Goal: Task Accomplishment & Management: Complete application form

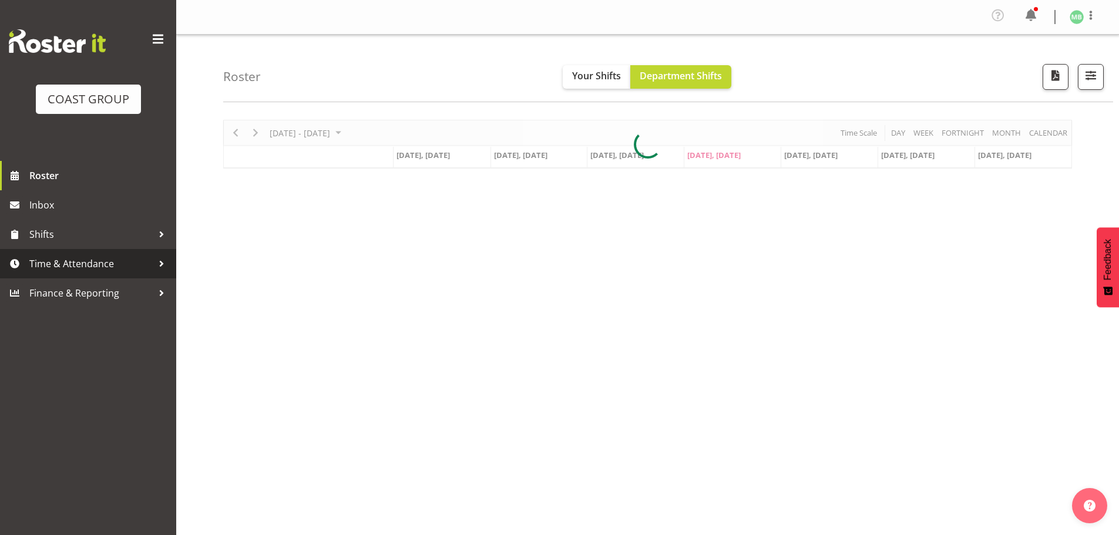
click at [86, 264] on span "Time & Attendance" at bounding box center [90, 264] width 123 height 18
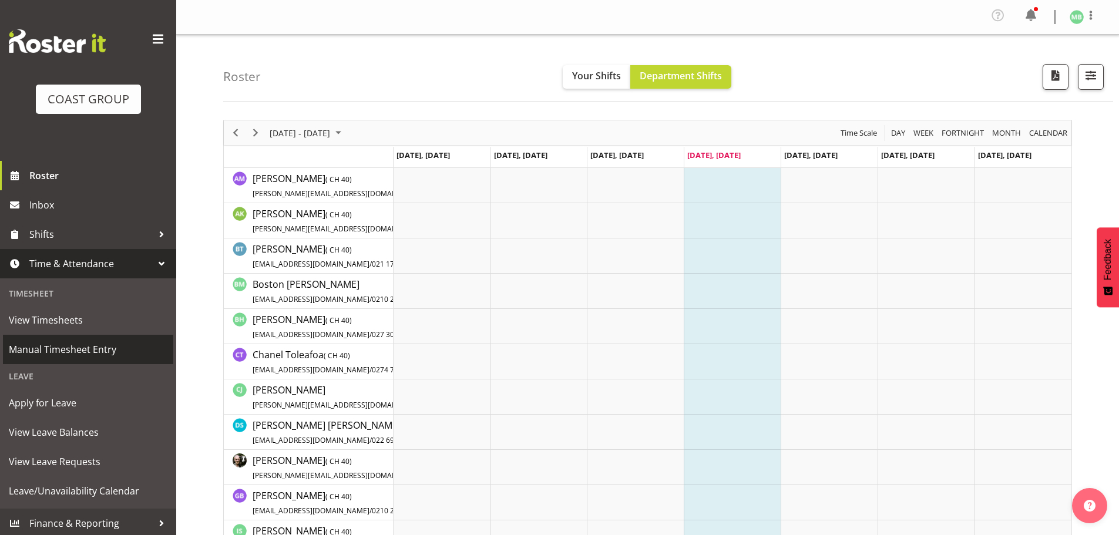
click at [115, 351] on span "Manual Timesheet Entry" at bounding box center [88, 350] width 159 height 18
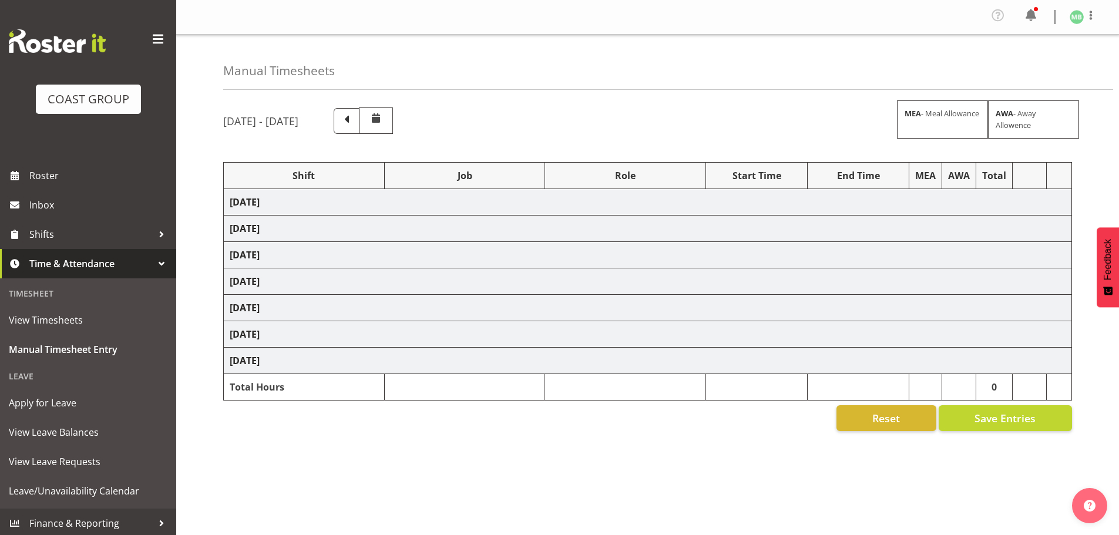
select select "16481"
select select "9464"
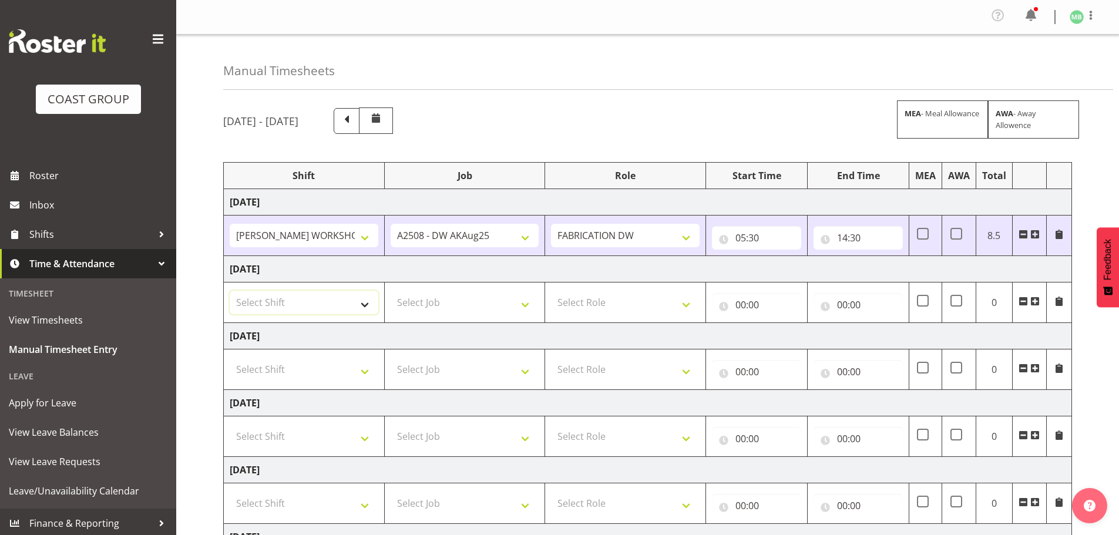
click at [301, 298] on select "Select Shift AKL SIGN ADMIN1 (LEAVE ALONE, DONT MAKE INACTIVE) DW ACCOUNT MANAG…" at bounding box center [304, 302] width 149 height 23
select select "16481"
click at [230, 291] on select "Select Shift AKL SIGN ADMIN1 (LEAVE ALONE, DONT MAKE INACTIVE) DW ACCOUNT MANAG…" at bounding box center [304, 302] width 149 height 23
click at [419, 299] on select "Select Job 1 Carlton Events 1 Carlton Hamilton 1 Carlton Wellington 1 EHS WAREH…" at bounding box center [464, 302] width 149 height 23
select select "9464"
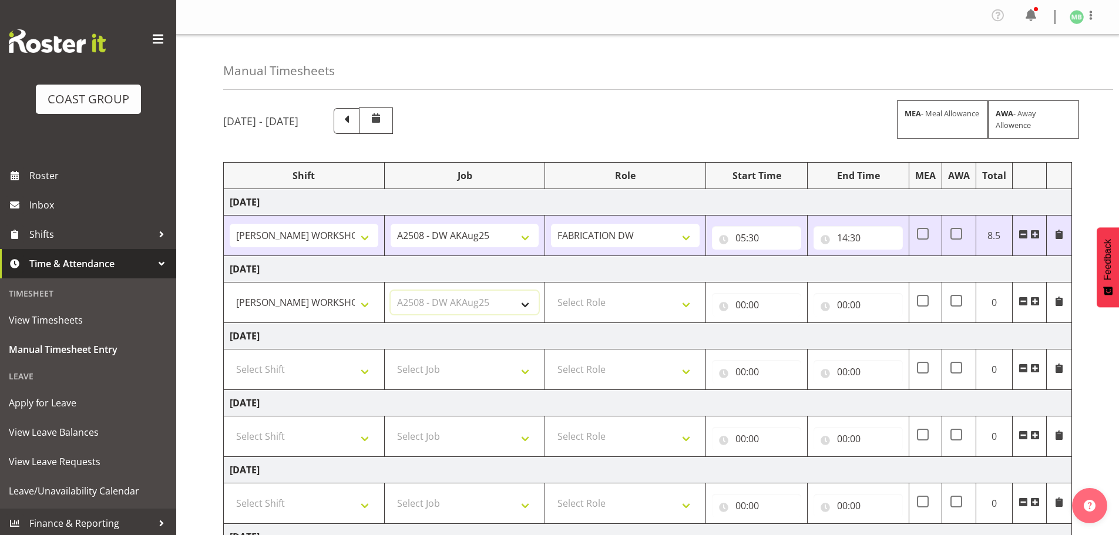
click at [390, 291] on select "Select Job 1 Carlton Events 1 Carlton Hamilton 1 Carlton Wellington 1 EHS WAREH…" at bounding box center [464, 302] width 149 height 23
click at [611, 304] on select "Select Role FABRICATION DW" at bounding box center [625, 302] width 149 height 23
select select "543"
click at [551, 291] on select "Select Role FABRICATION DW" at bounding box center [625, 302] width 149 height 23
click at [740, 299] on input "00:00" at bounding box center [756, 304] width 89 height 23
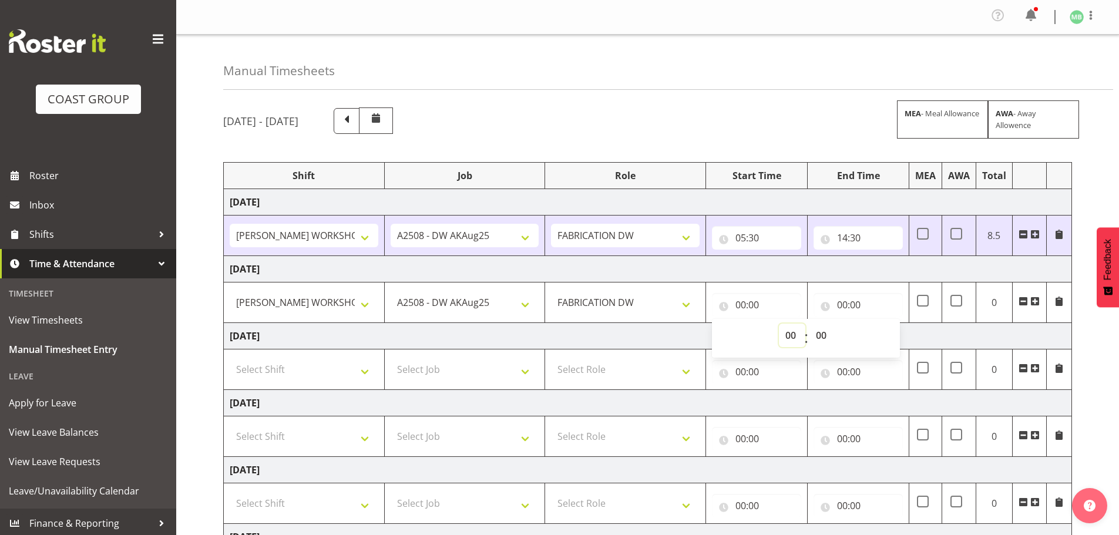
click at [789, 335] on select "00 01 02 03 04 05 06 07 08 09 10 11 12 13 14 15 16 17 18 19 20 21 22 23" at bounding box center [792, 335] width 26 height 23
select select "5"
click at [779, 324] on select "00 01 02 03 04 05 06 07 08 09 10 11 12 13 14 15 16 17 18 19 20 21 22 23" at bounding box center [792, 335] width 26 height 23
type input "05:00"
click at [825, 331] on select "00 01 02 03 04 05 06 07 08 09 10 11 12 13 14 15 16 17 18 19 20 21 22 23 24 25 2…" at bounding box center [822, 335] width 26 height 23
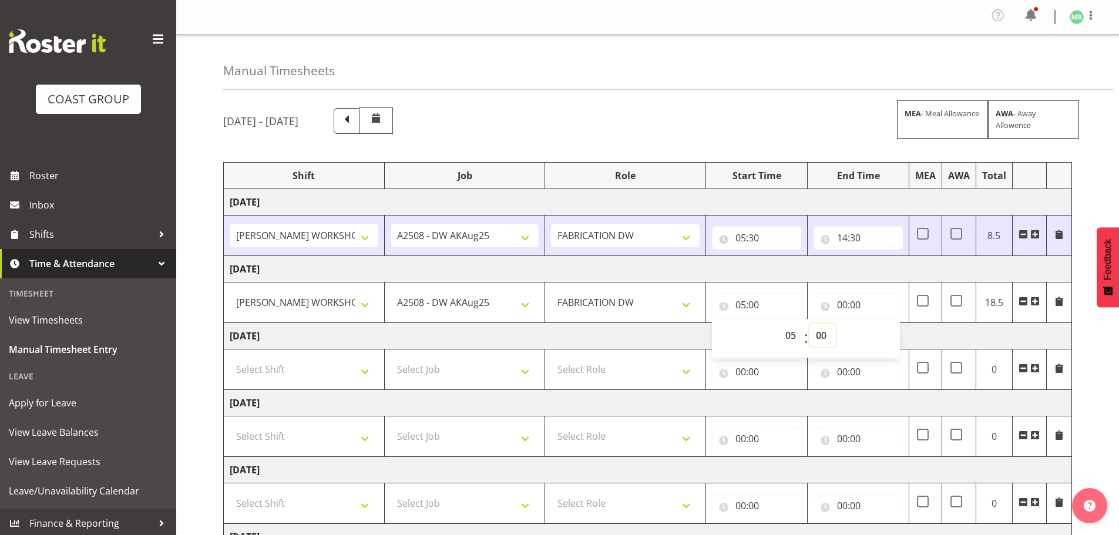
select select "30"
click at [809, 324] on select "00 01 02 03 04 05 06 07 08 09 10 11 12 13 14 15 16 17 18 19 20 21 22 23 24 25 2…" at bounding box center [822, 335] width 26 height 23
type input "05:30"
click at [844, 297] on input "00:00" at bounding box center [857, 304] width 89 height 23
click at [841, 368] on input "00:00" at bounding box center [857, 371] width 89 height 23
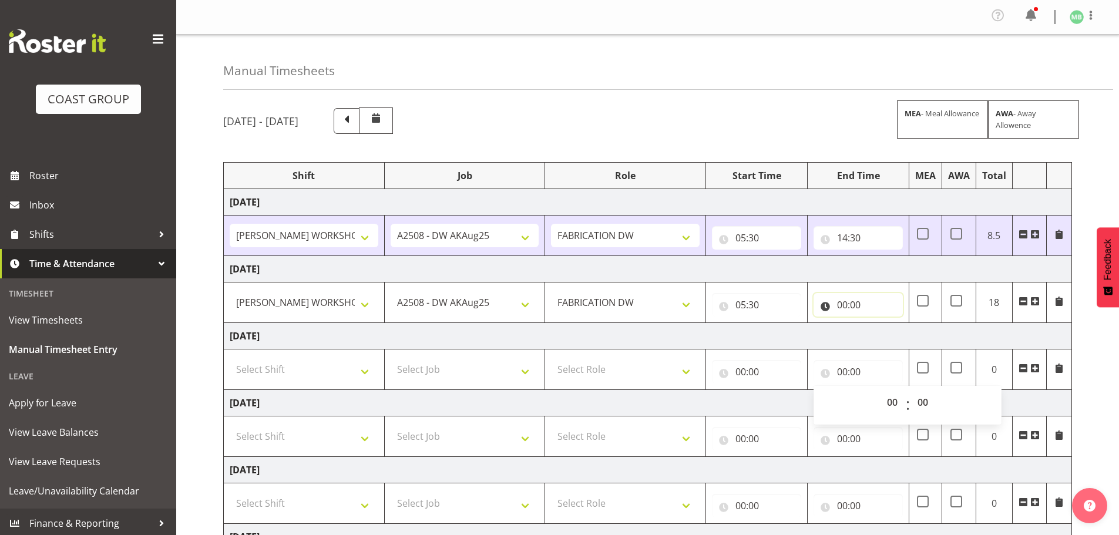
click at [844, 301] on input "00:00" at bounding box center [857, 304] width 89 height 23
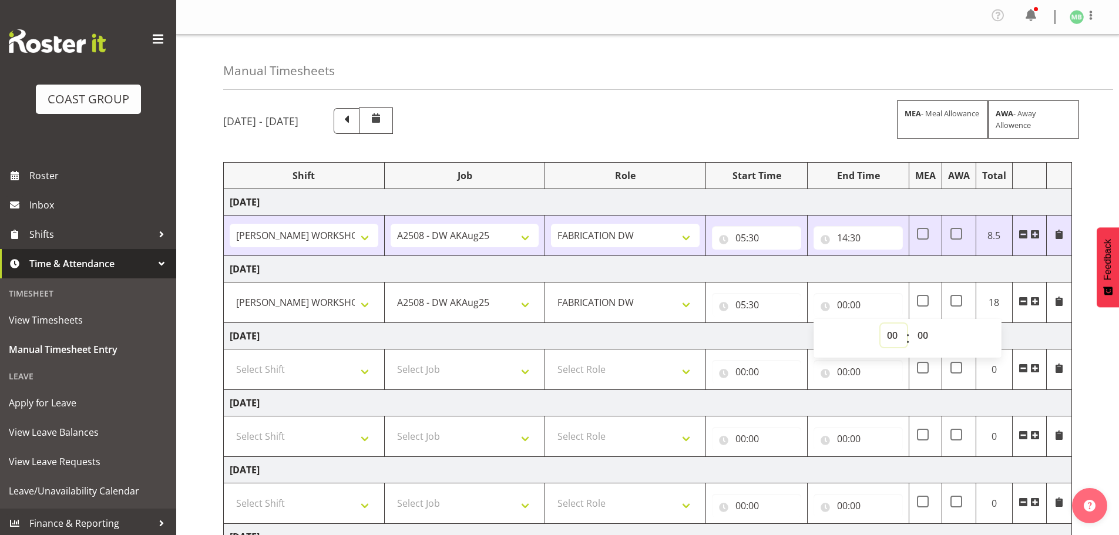
click at [891, 332] on select "00 01 02 03 04 05 06 07 08 09 10 11 12 13 14 15 16 17 18 19 20 21 22 23" at bounding box center [893, 335] width 26 height 23
select select "14"
click at [880, 324] on select "00 01 02 03 04 05 06 07 08 09 10 11 12 13 14 15 16 17 18 19 20 21 22 23" at bounding box center [893, 335] width 26 height 23
type input "14:00"
click at [922, 335] on select "00 01 02 03 04 05 06 07 08 09 10 11 12 13 14 15 16 17 18 19 20 21 22 23 24 25 2…" at bounding box center [924, 335] width 26 height 23
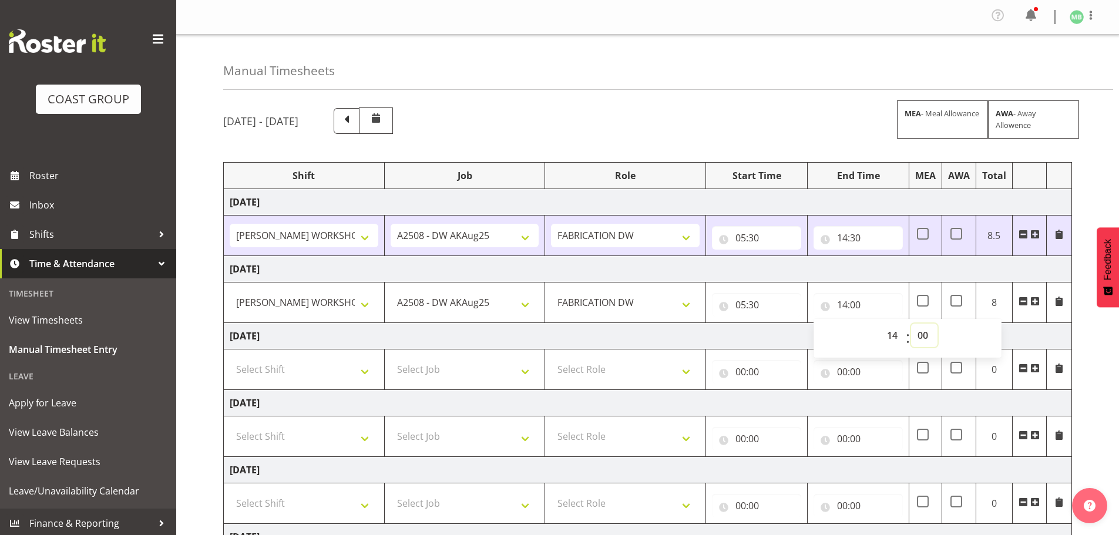
select select "30"
click at [911, 324] on select "00 01 02 03 04 05 06 07 08 09 10 11 12 13 14 15 16 17 18 19 20 21 22 23 24 25 2…" at bounding box center [924, 335] width 26 height 23
type input "14:30"
click at [1106, 332] on div "August 27th - September 2nd 2025 MEA - Meal Allowance AWA - Away Allowence Shif…" at bounding box center [670, 411] width 895 height 625
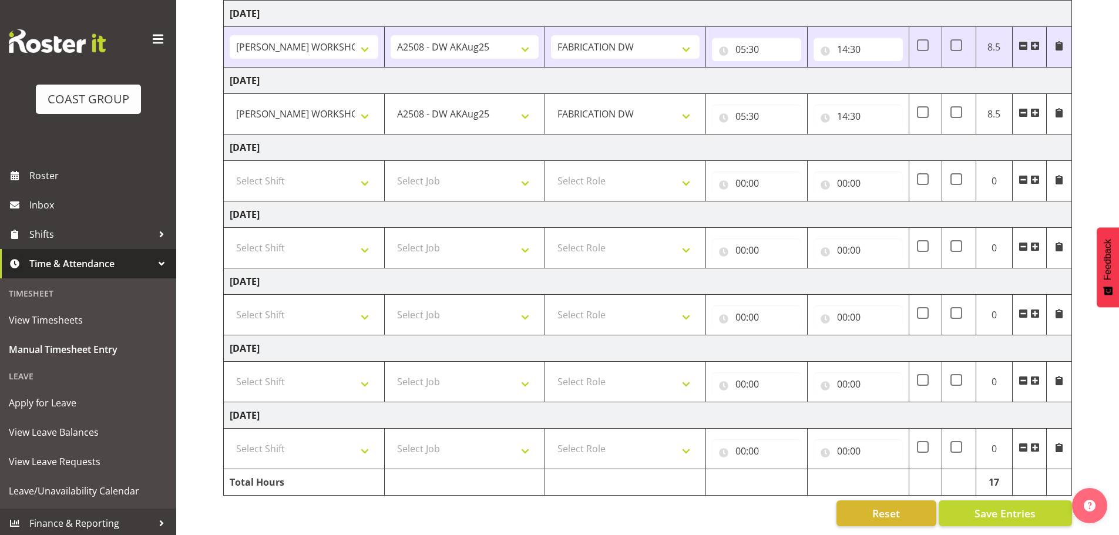
scroll to position [197, 0]
click at [995, 506] on span "Save Entries" at bounding box center [1004, 513] width 61 height 15
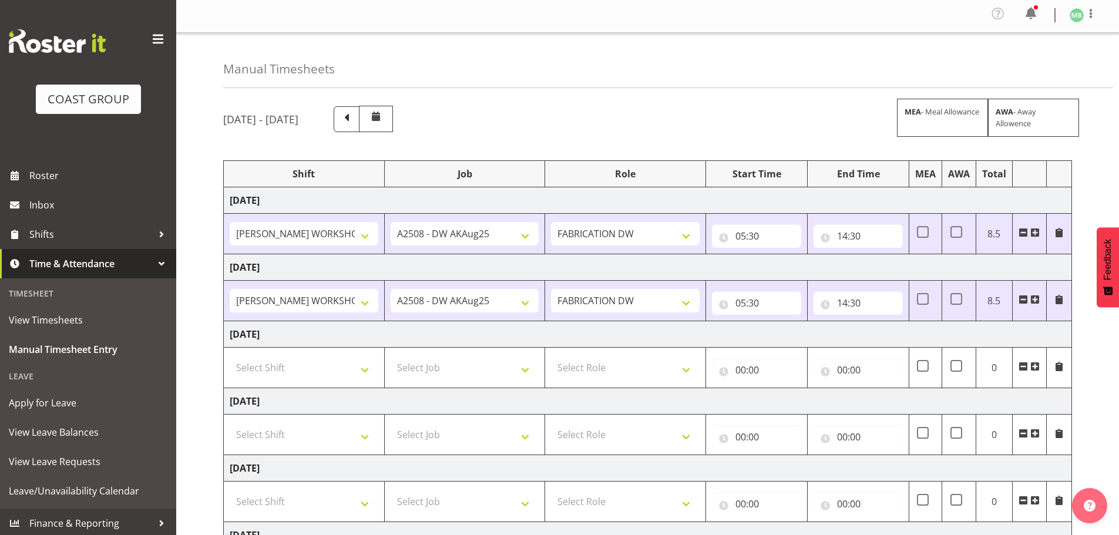
scroll to position [0, 0]
click at [1088, 11] on span at bounding box center [1090, 15] width 14 height 14
click at [1022, 63] on link "Log Out" at bounding box center [1041, 64] width 113 height 21
